Goal: Information Seeking & Learning: Learn about a topic

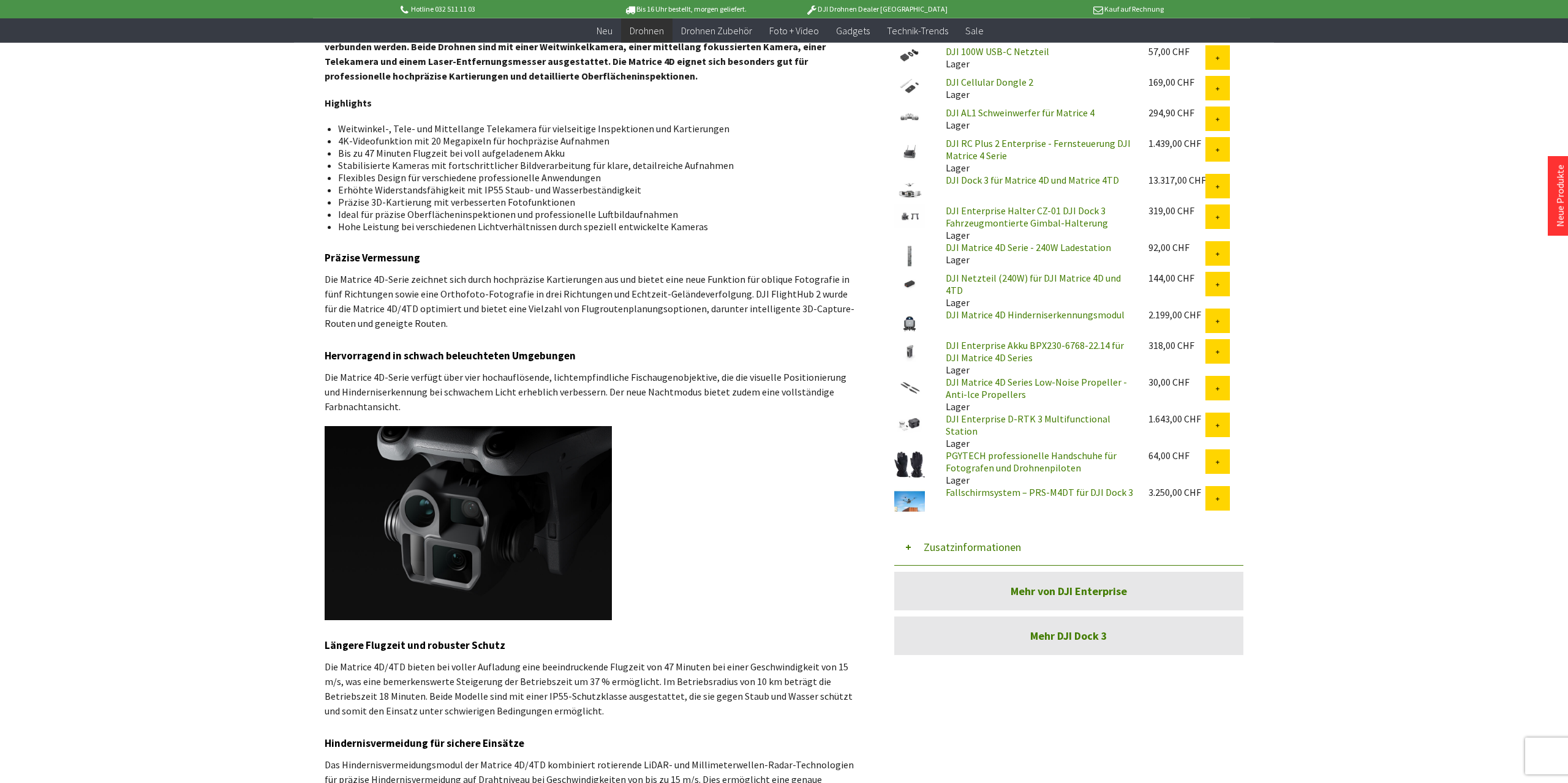
scroll to position [382, 0]
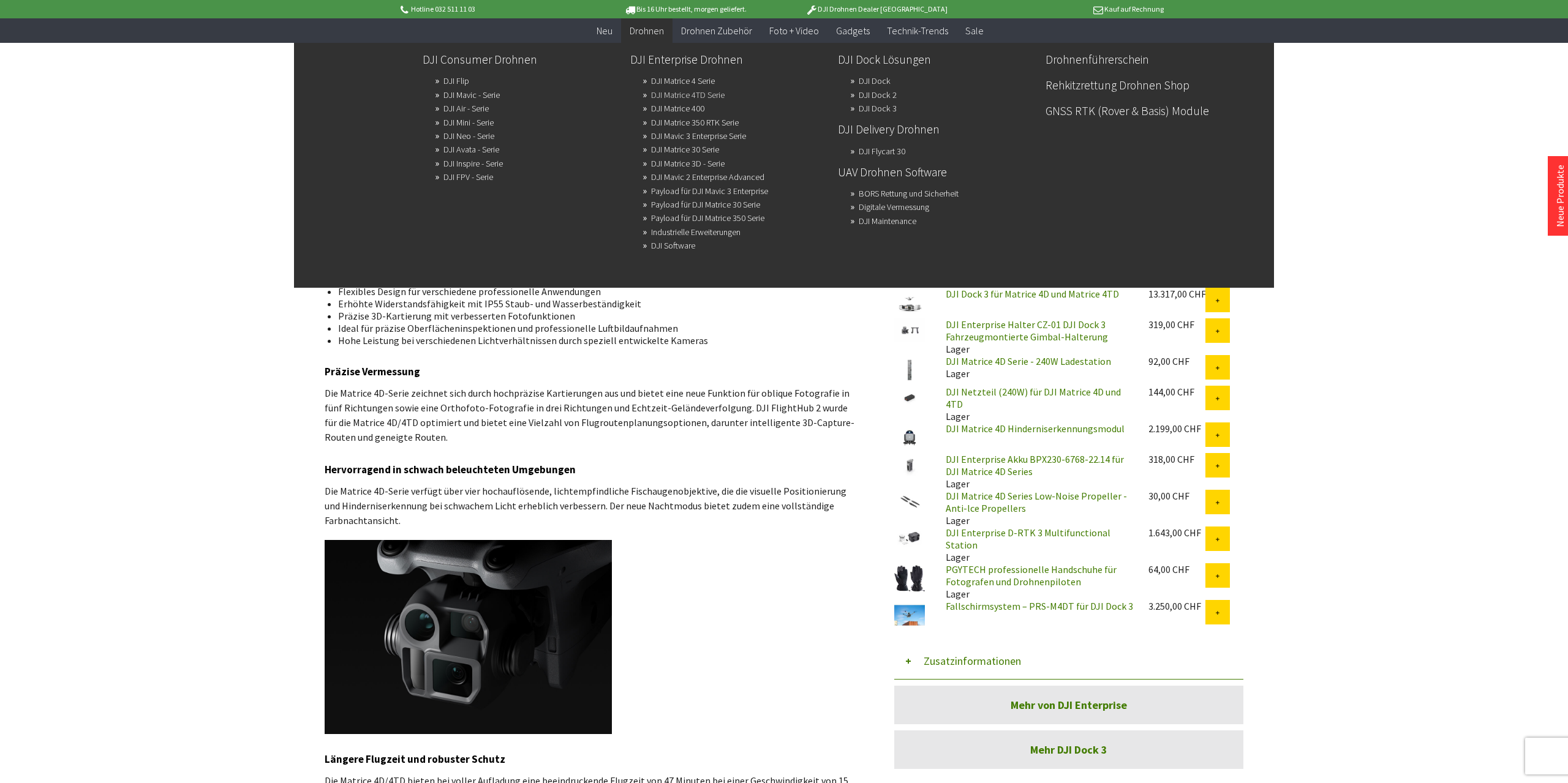
click at [710, 97] on link "DJI Matrice 4TD Serie" at bounding box center [688, 95] width 74 height 17
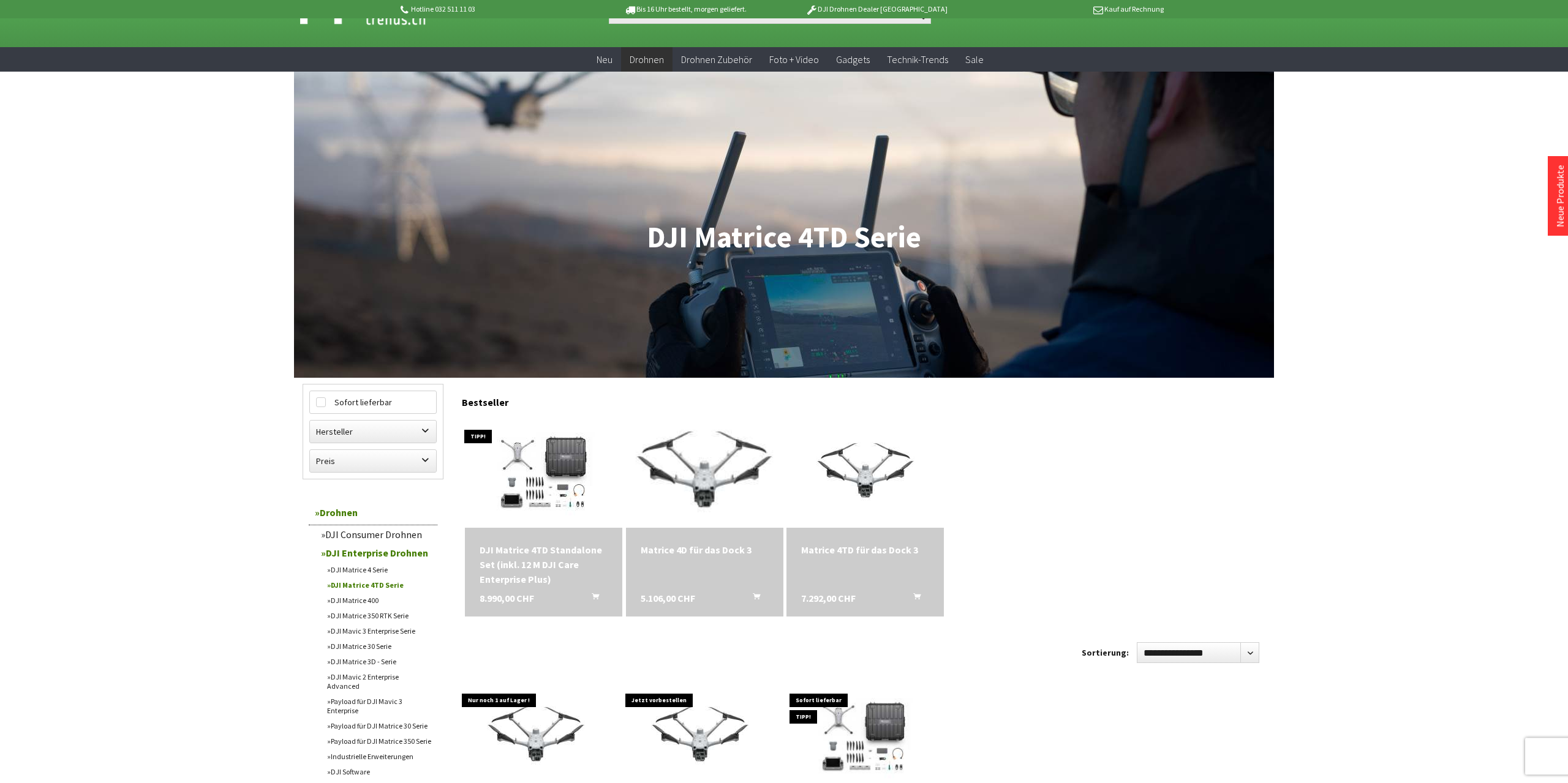
scroll to position [64, 0]
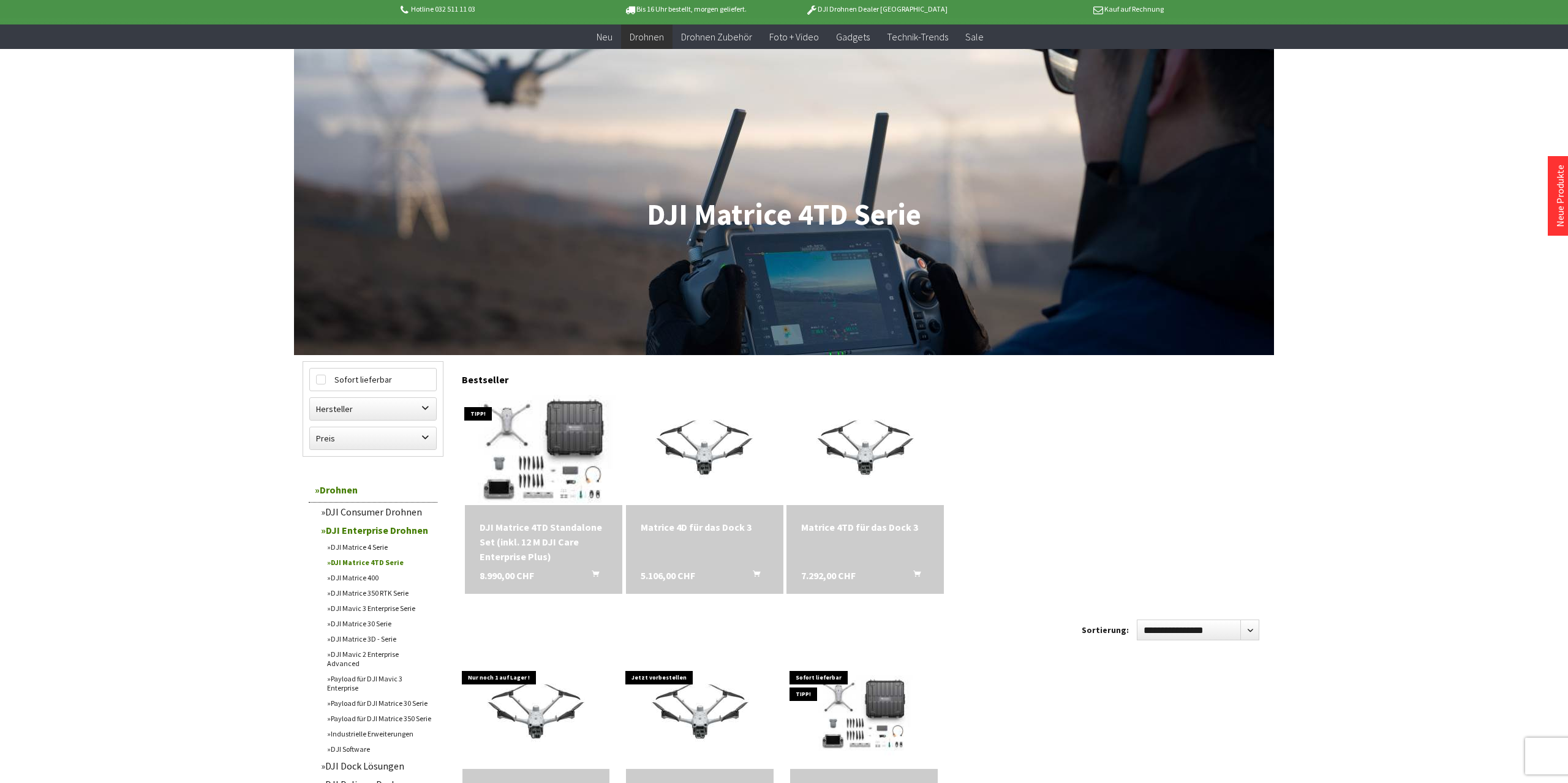
click at [543, 442] on img at bounding box center [544, 450] width 214 height 154
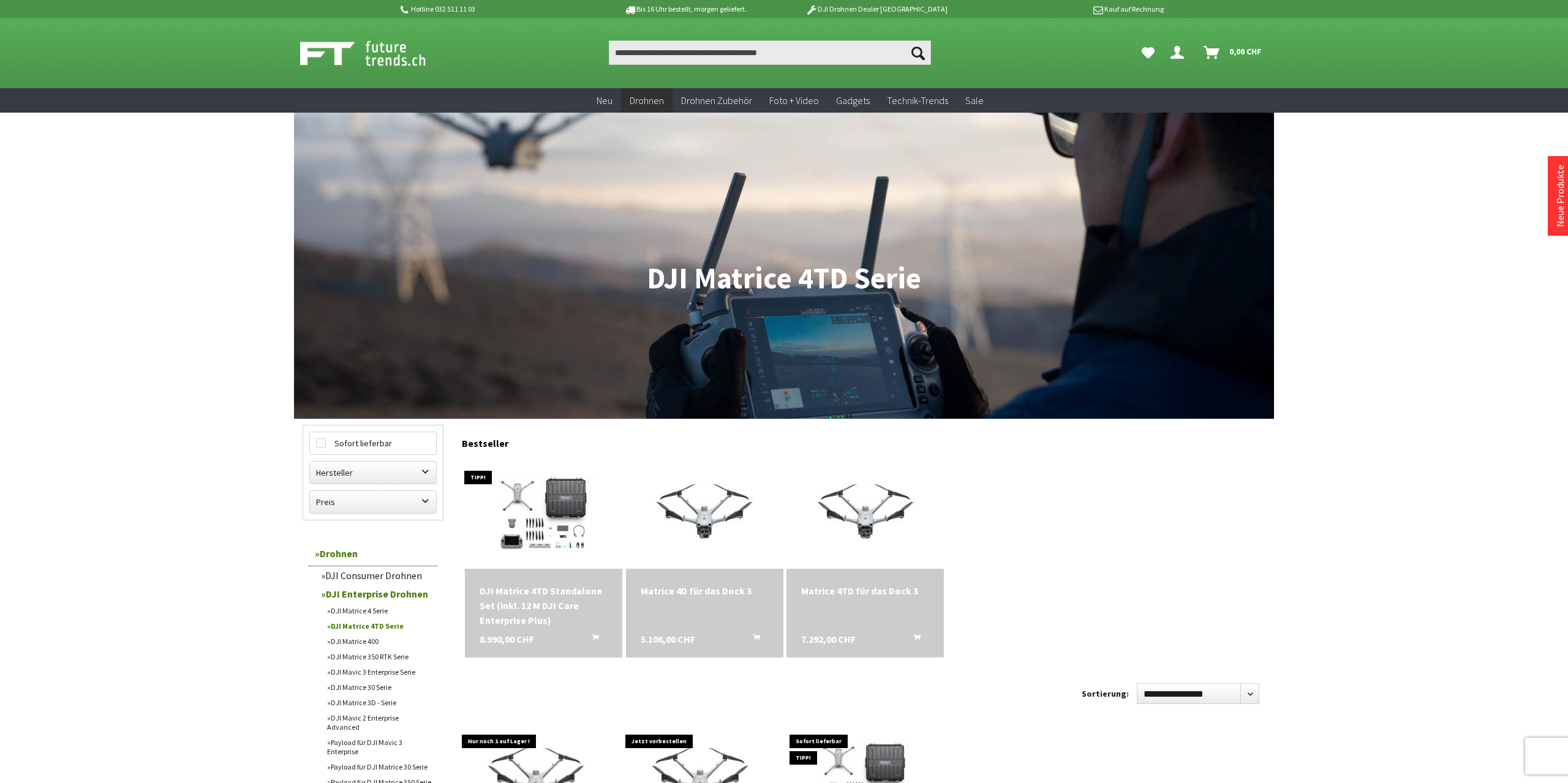
scroll to position [64, 0]
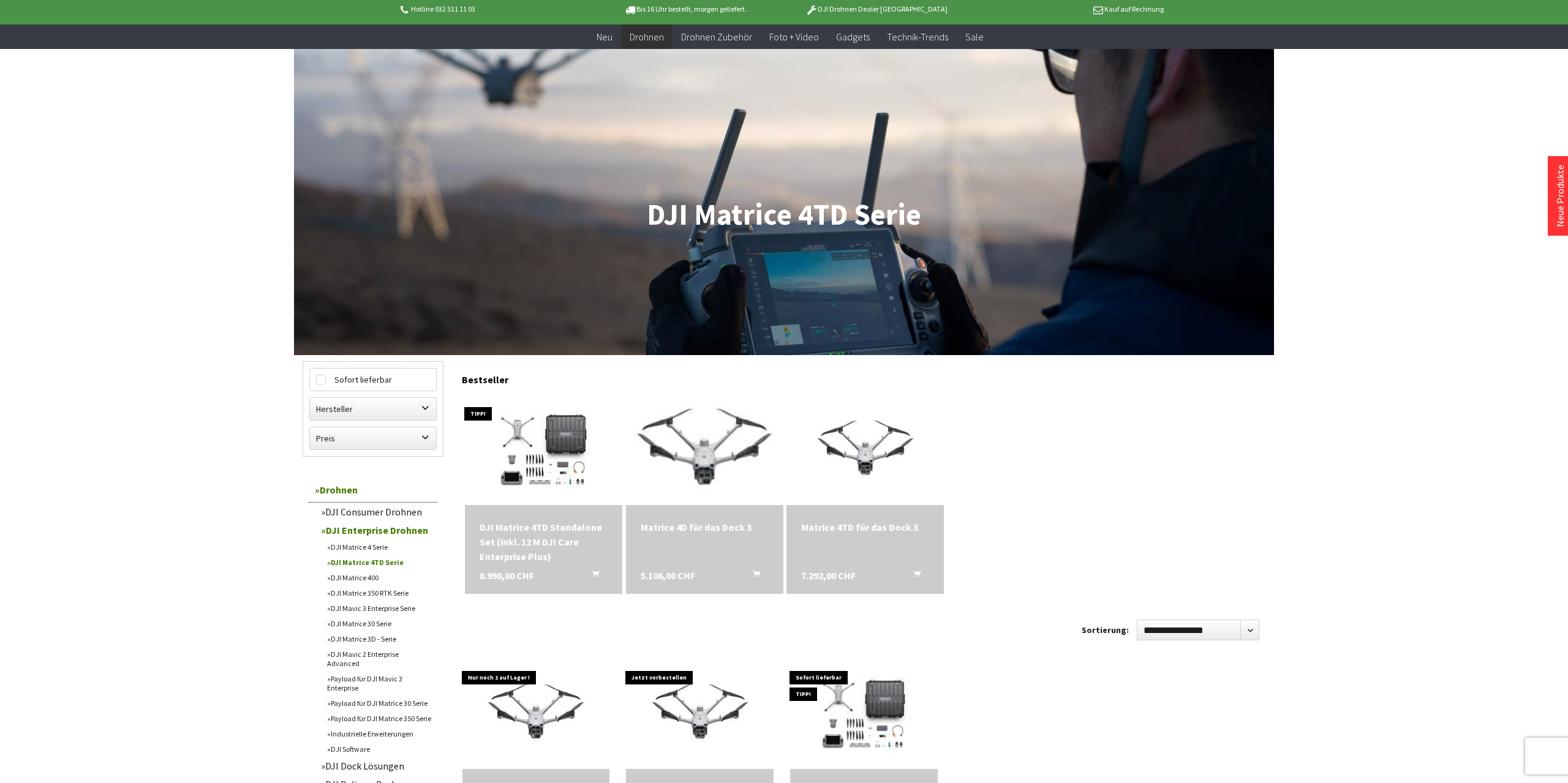
click at [700, 463] on img at bounding box center [704, 450] width 206 height 154
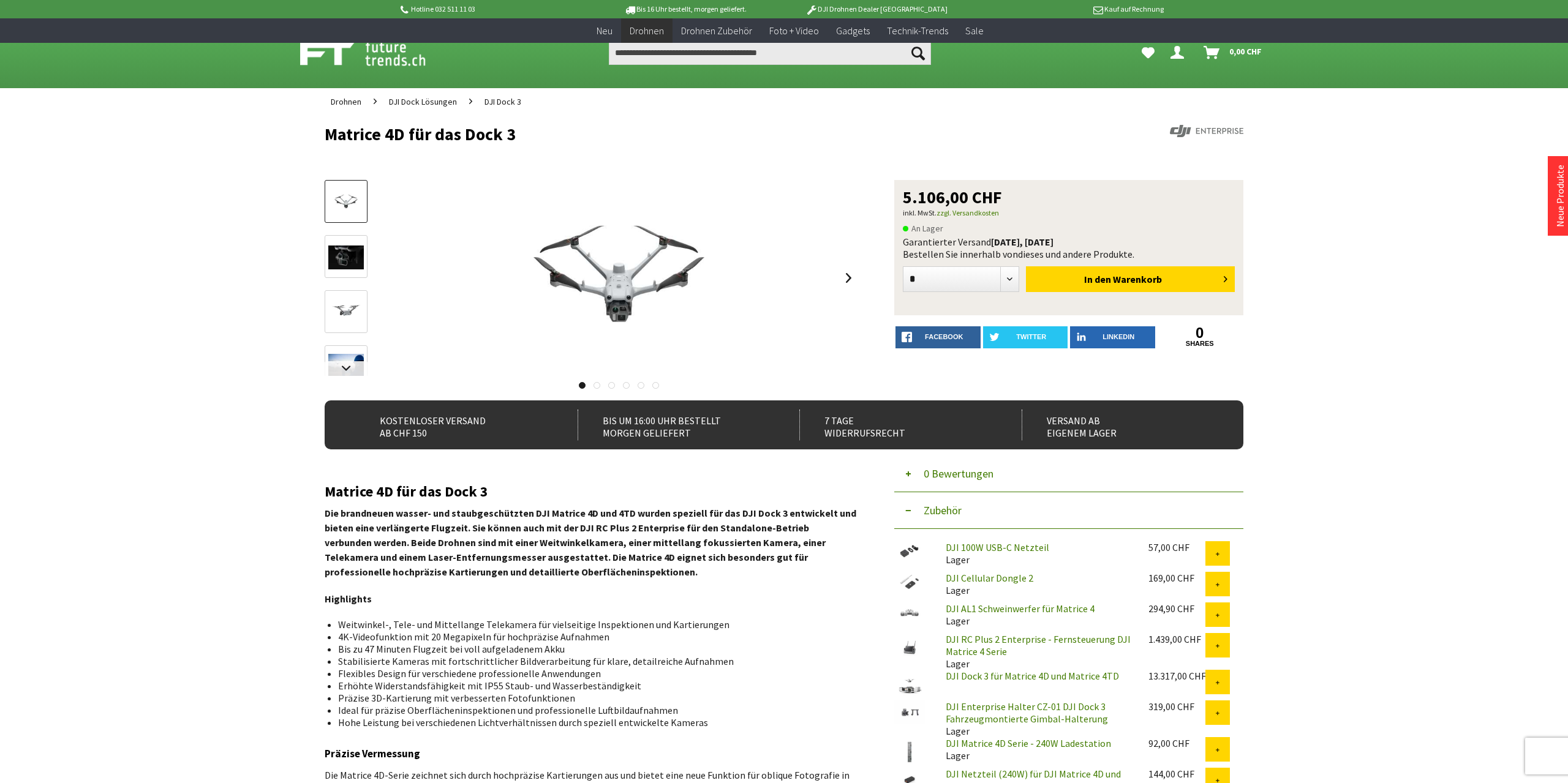
scroll to position [382, 0]
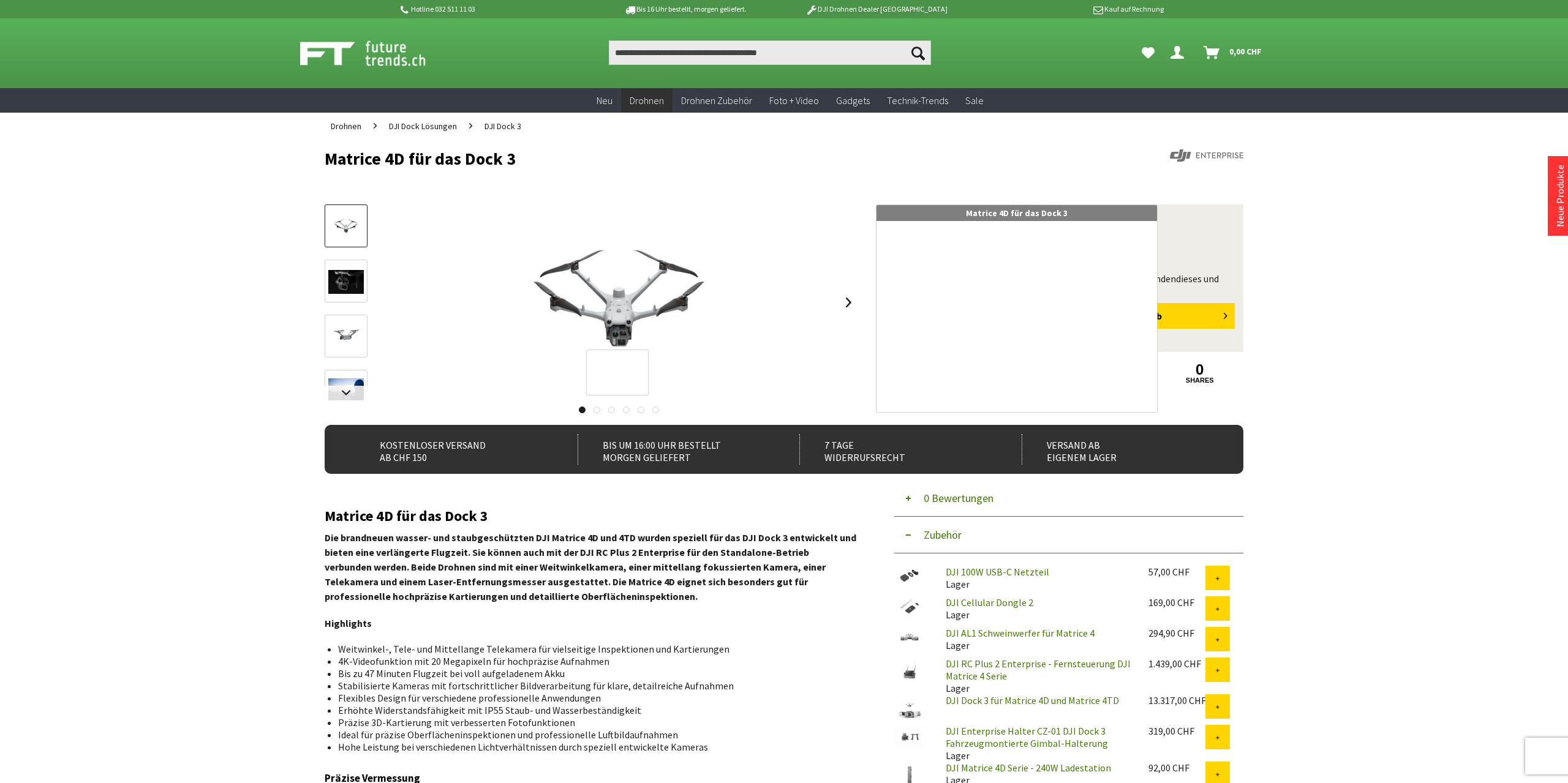
click at [617, 373] on div at bounding box center [617, 372] width 62 height 46
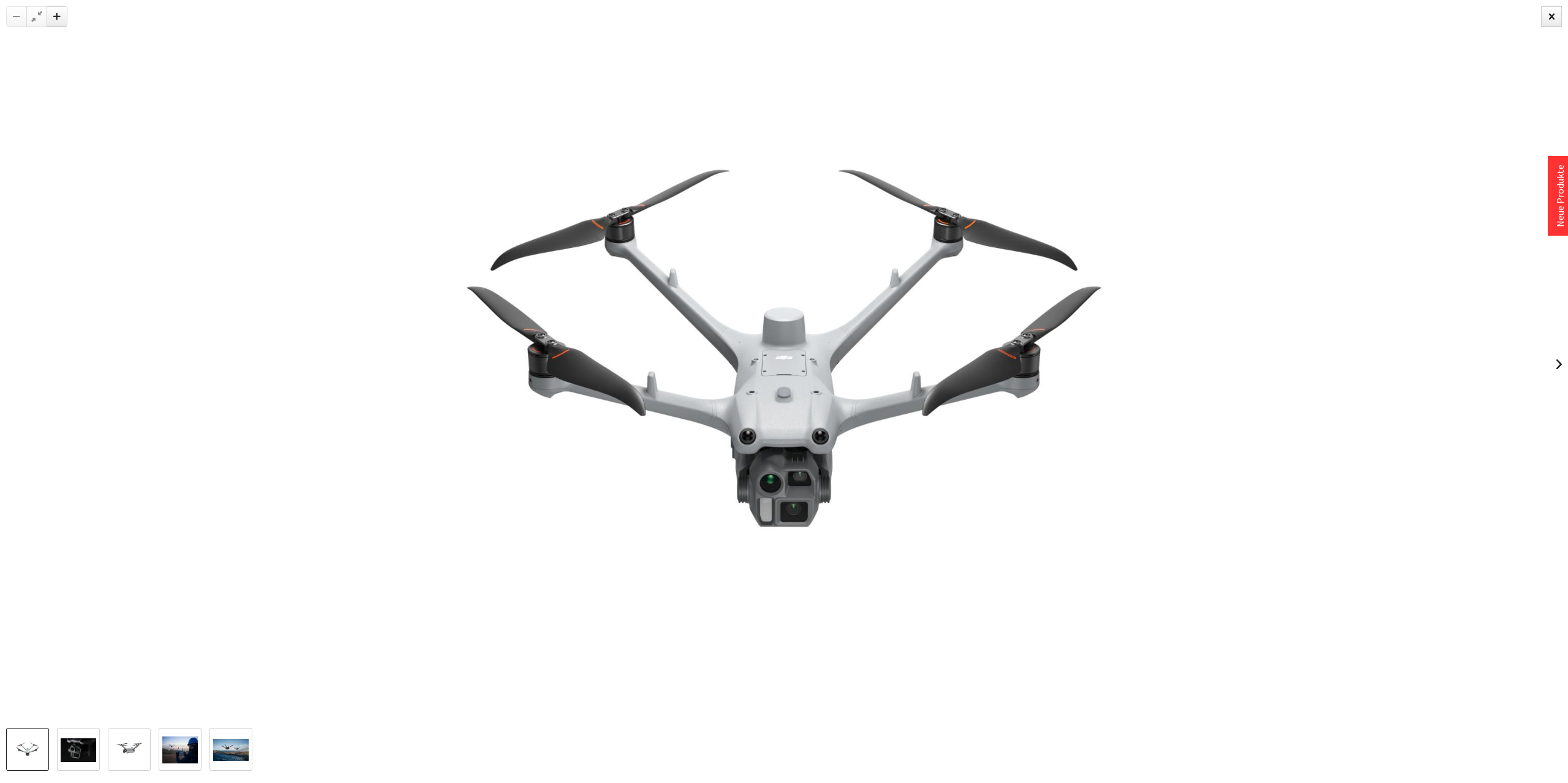
click at [822, 454] on img at bounding box center [783, 364] width 971 height 728
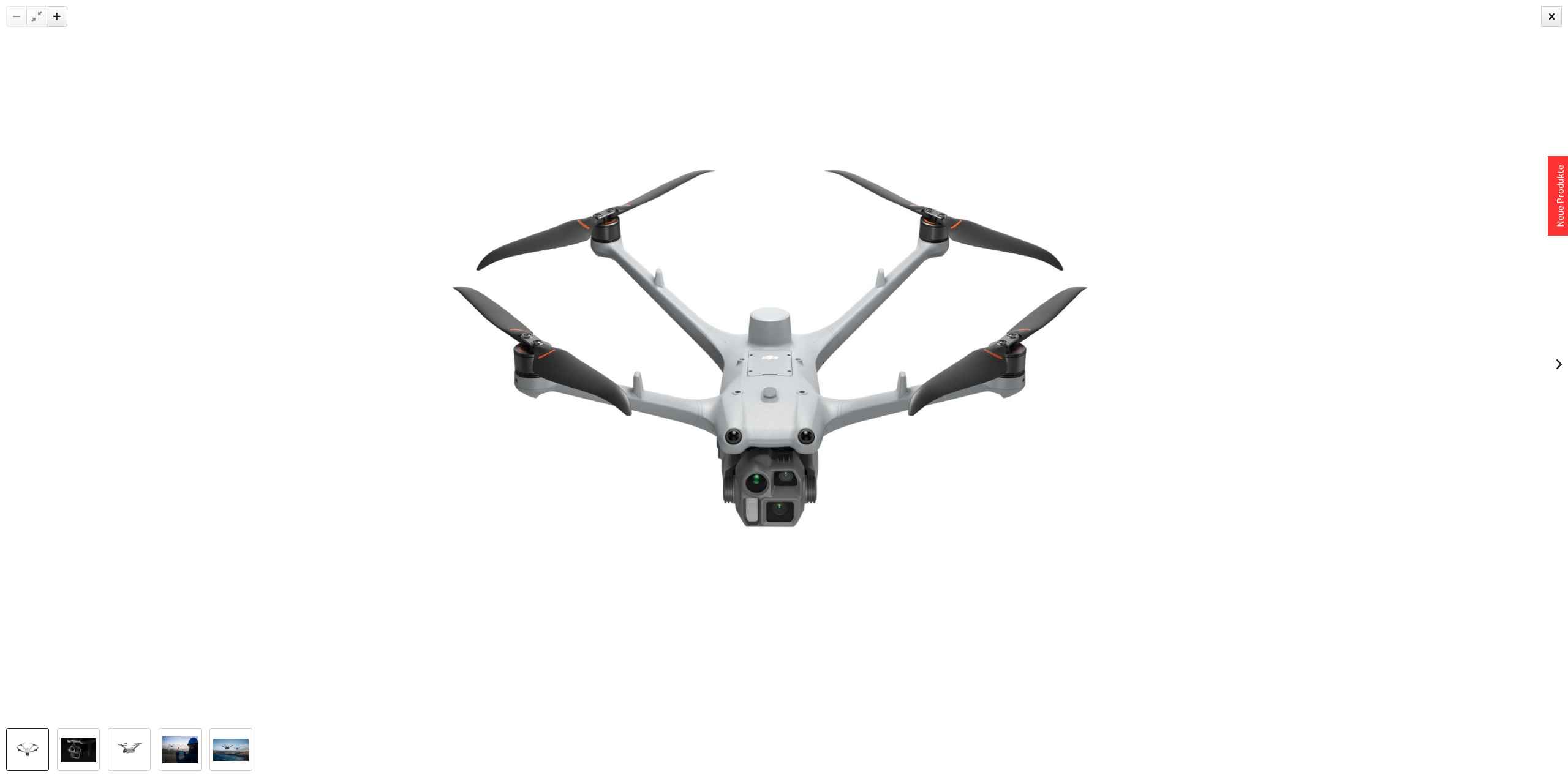
drag, startPoint x: 805, startPoint y: 448, endPoint x: 767, endPoint y: 467, distance: 42.5
click at [785, 479] on img at bounding box center [769, 364] width 971 height 728
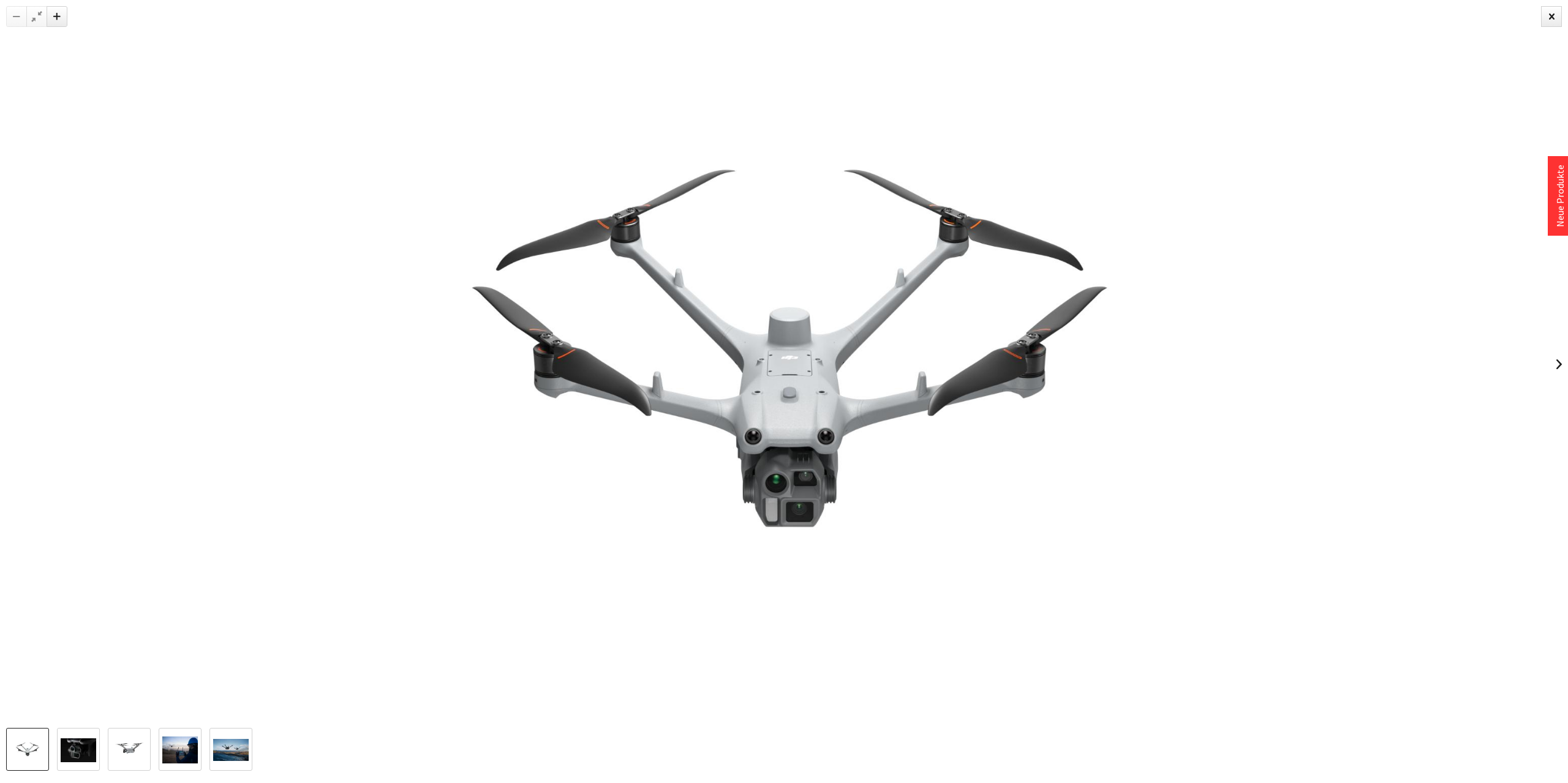
drag, startPoint x: 766, startPoint y: 465, endPoint x: 786, endPoint y: 454, distance: 22.8
click at [786, 454] on img at bounding box center [790, 364] width 971 height 728
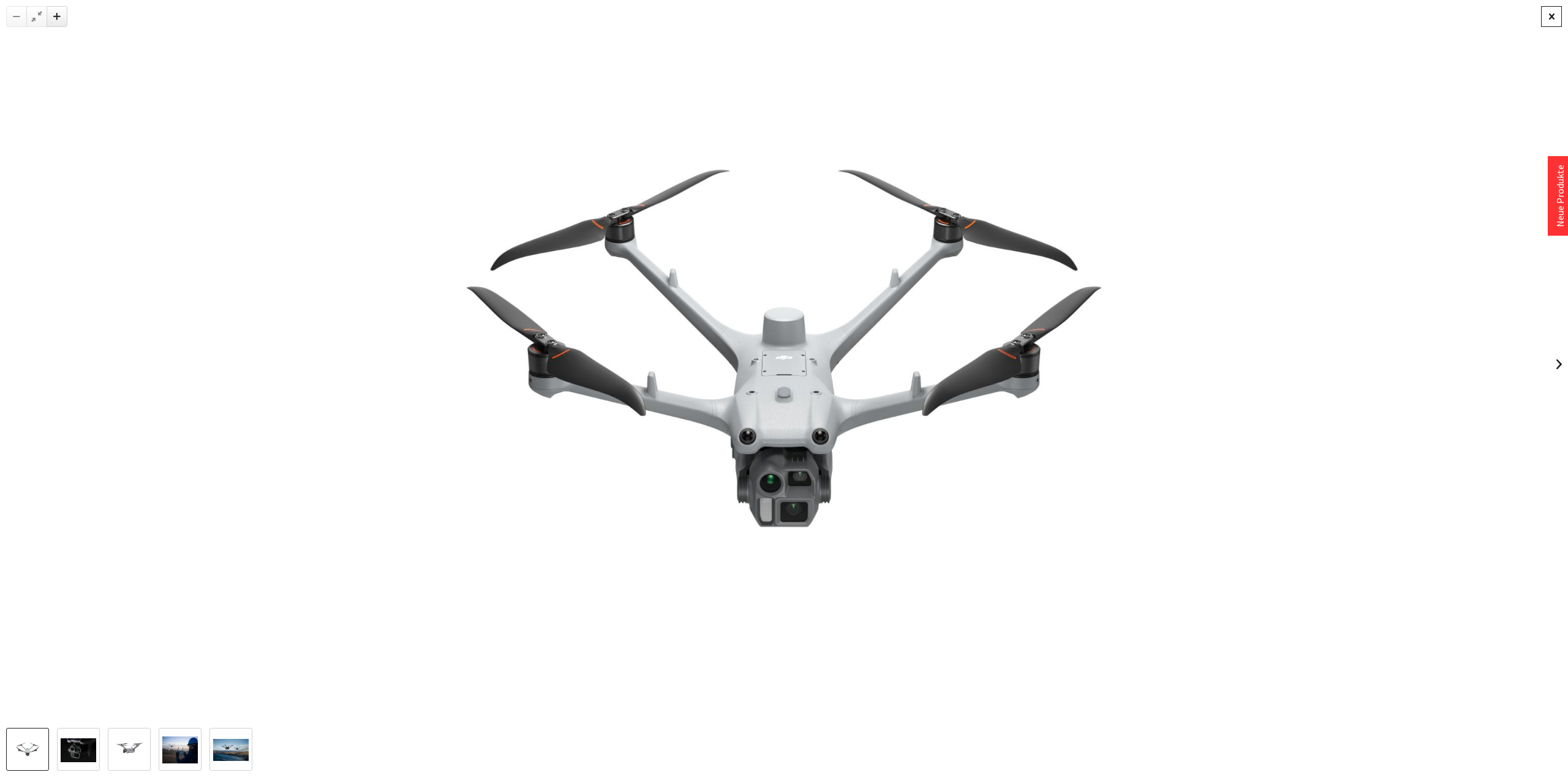
click at [1549, 16] on div at bounding box center [1551, 17] width 21 height 21
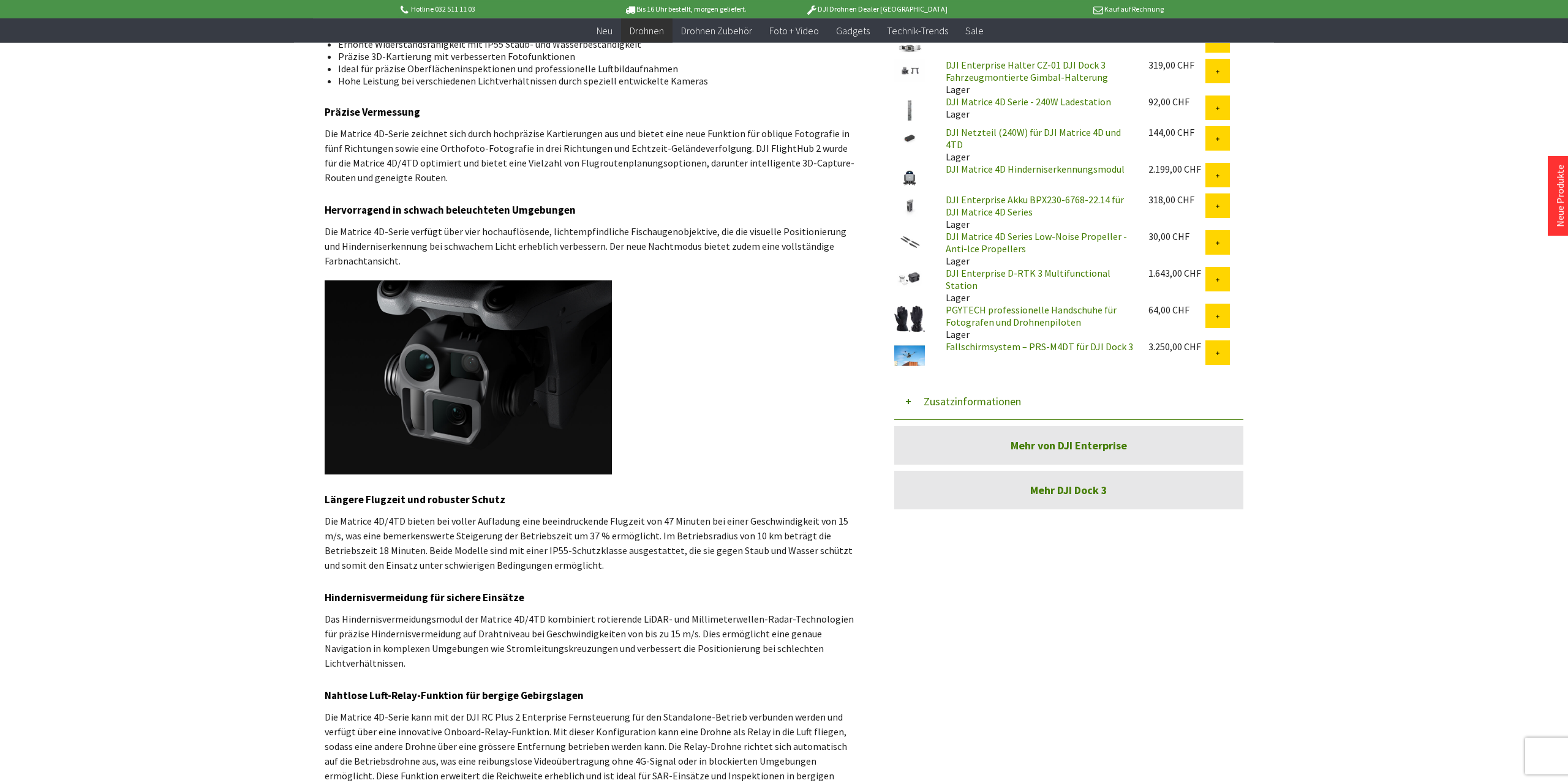
scroll to position [637, 0]
